Goal: Information Seeking & Learning: Learn about a topic

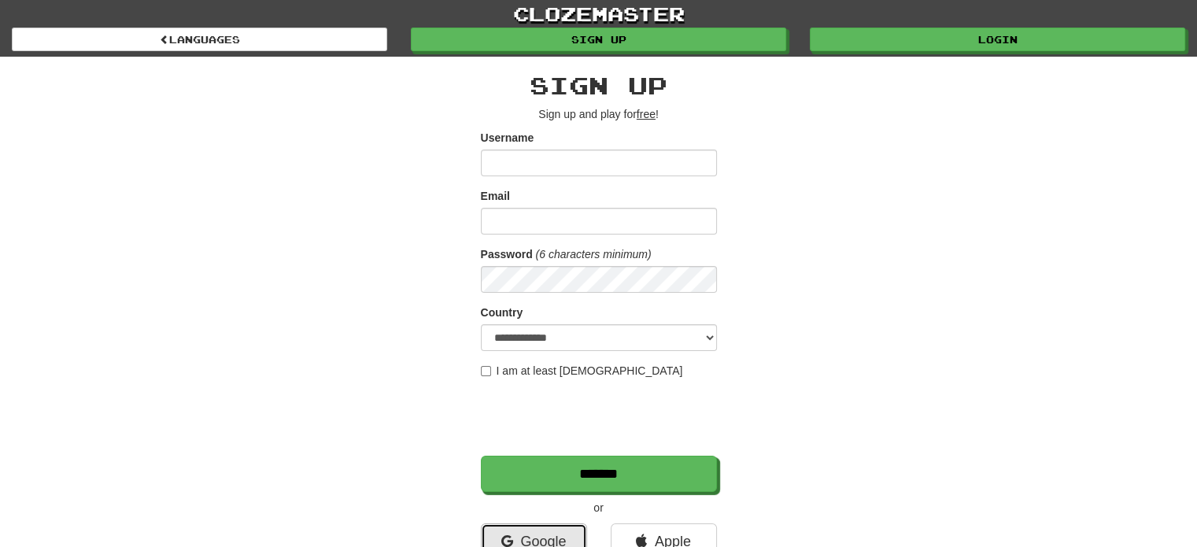
click at [510, 542] on icon at bounding box center [507, 541] width 12 height 14
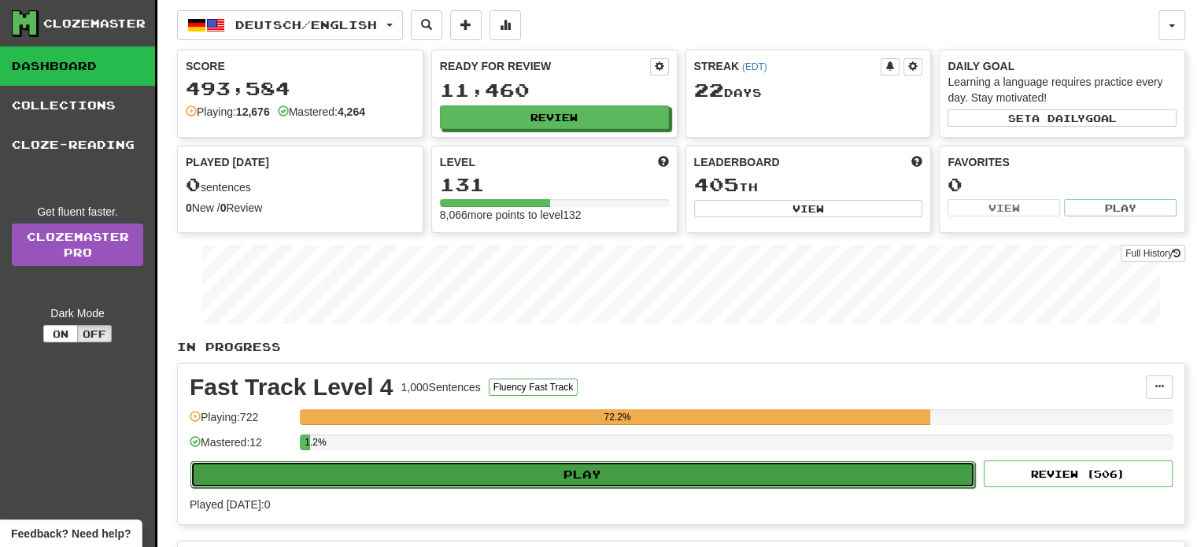
click at [504, 480] on button "Play" at bounding box center [582, 474] width 785 height 27
select select "**"
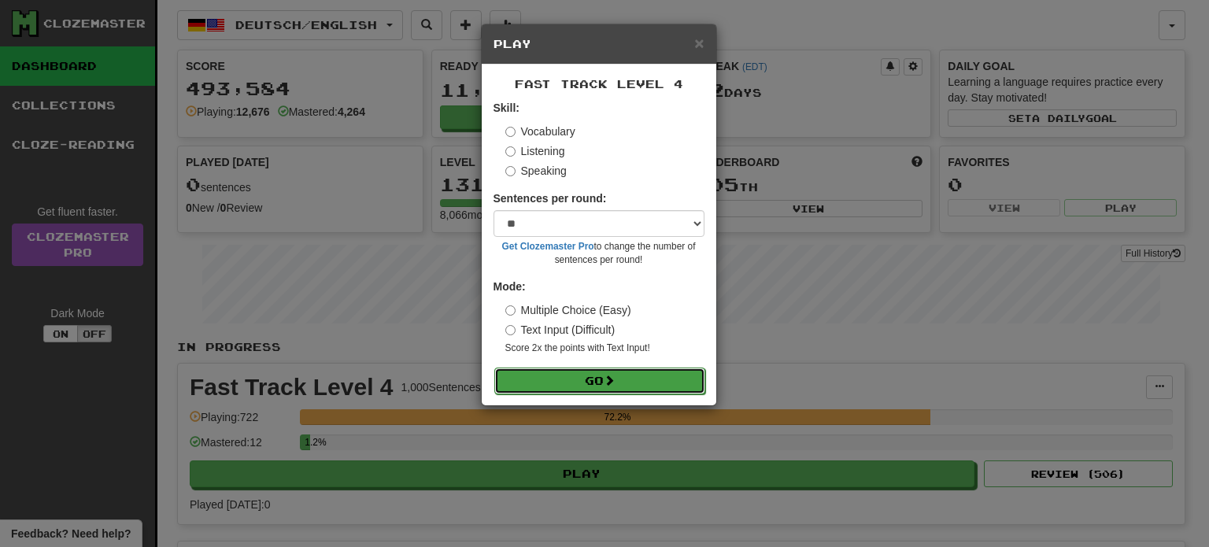
click at [531, 381] on button "Go" at bounding box center [599, 381] width 211 height 27
